Goal: Task Accomplishment & Management: Complete application form

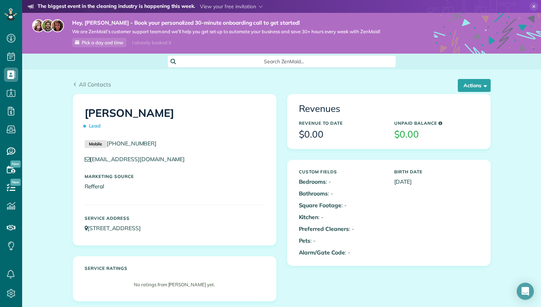
scroll to position [60, 0]
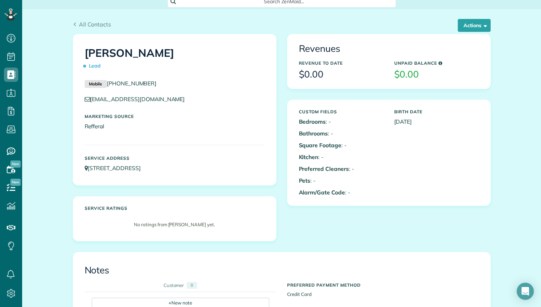
click at [10, 12] on icon at bounding box center [11, 10] width 2 height 3
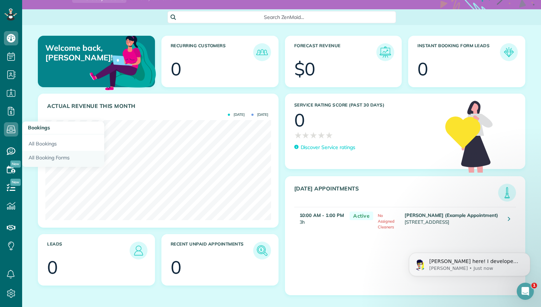
click at [42, 158] on link "All Booking Forms" at bounding box center [63, 159] width 82 height 16
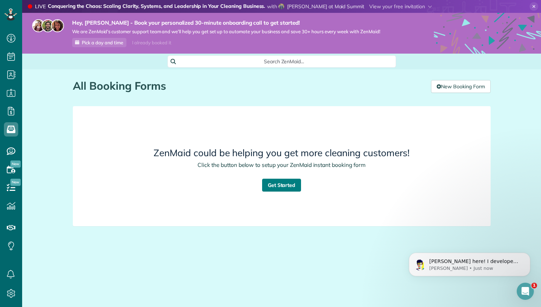
click at [286, 187] on link "Get Started" at bounding box center [281, 184] width 39 height 13
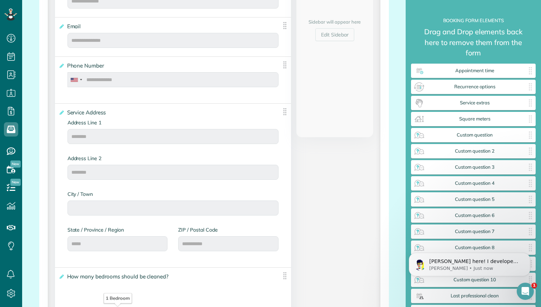
scroll to position [121, 0]
